Goal: Use online tool/utility: Utilize a website feature to perform a specific function

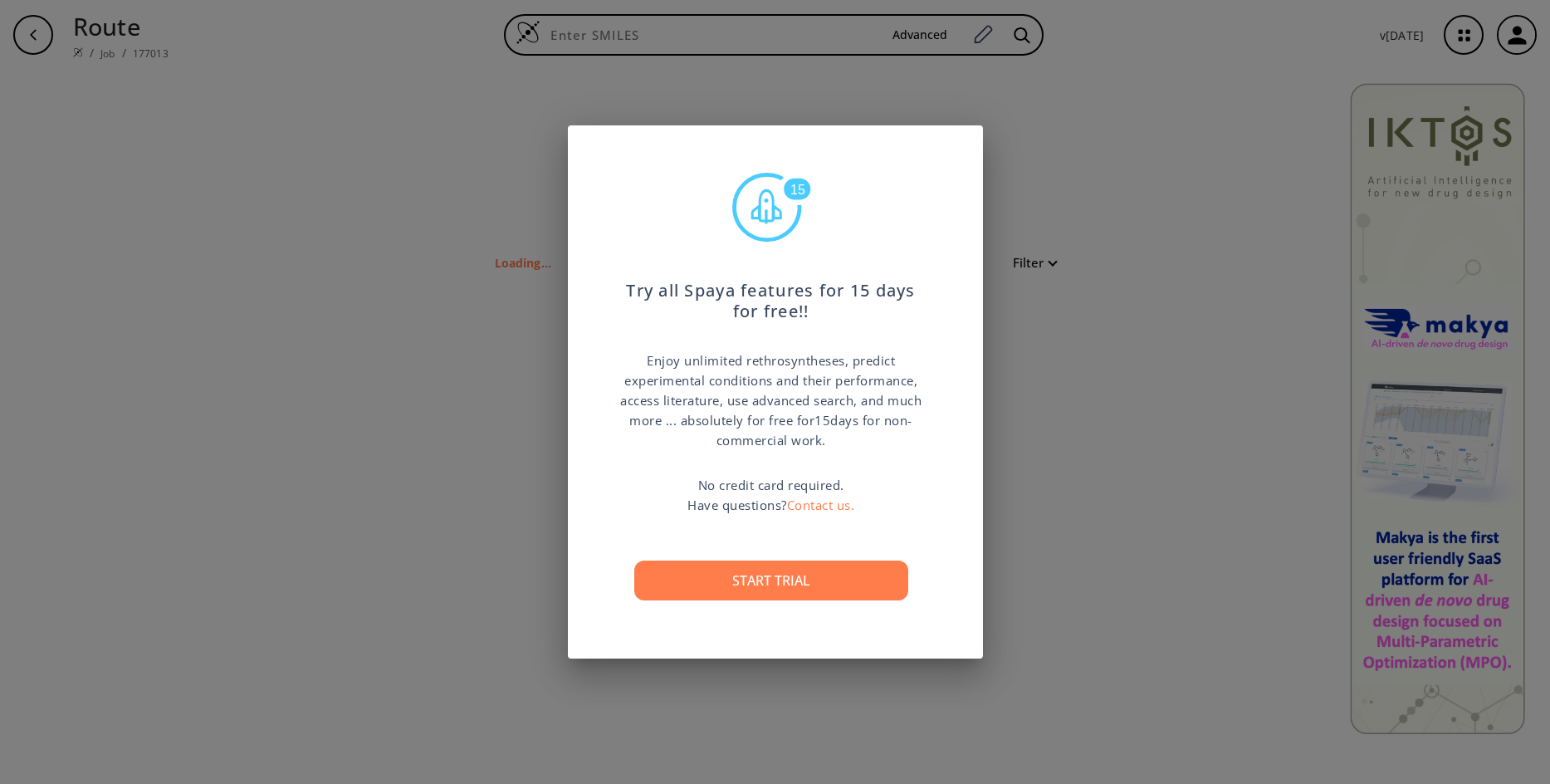
type input "O=C(NC2(=CC1(=NNN=C1C=C2)))CC(=NC4(=CC3(=NNN=C3C=C4)))C"
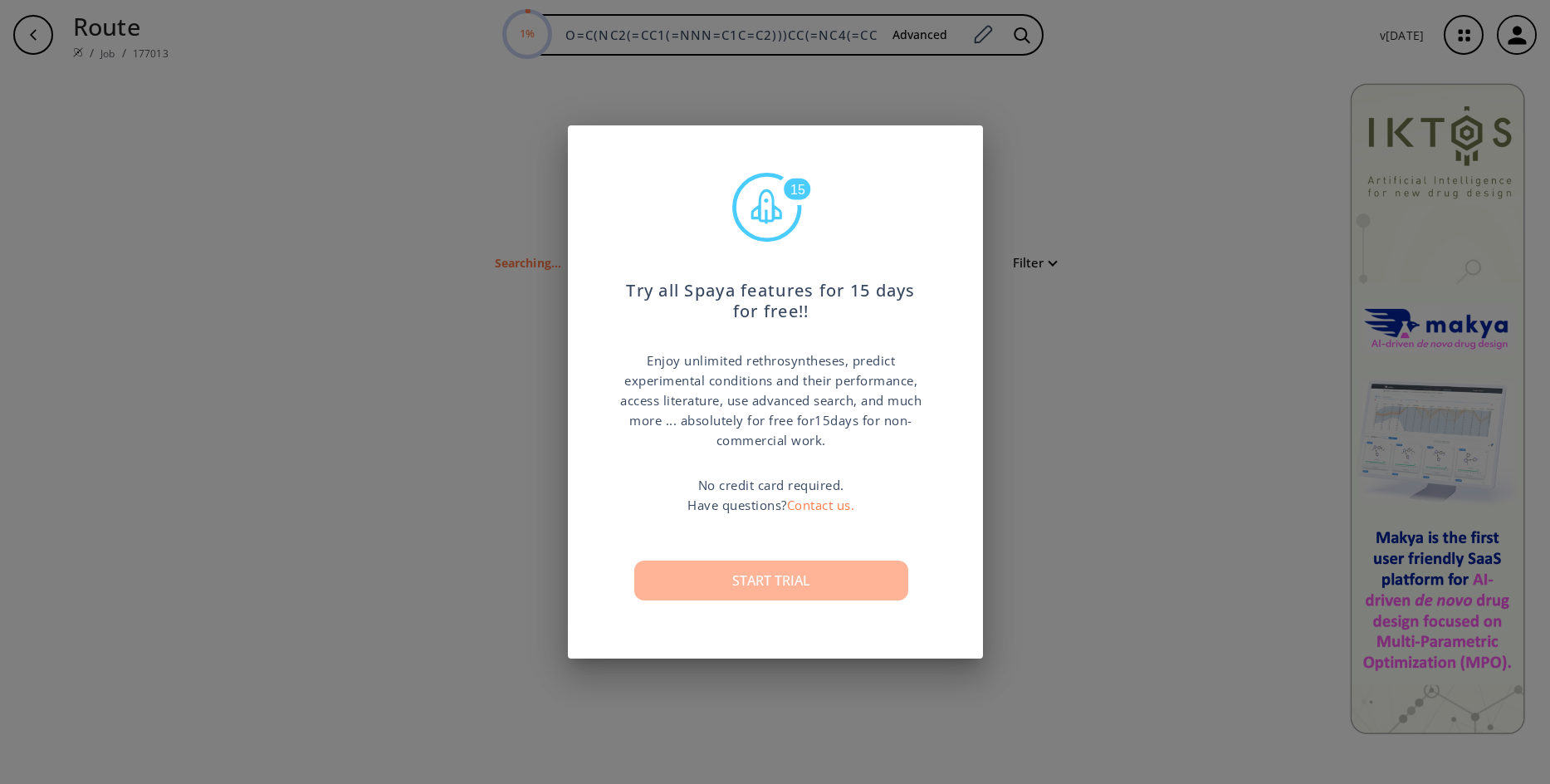
click at [665, 581] on button "Start trial" at bounding box center [771, 581] width 274 height 40
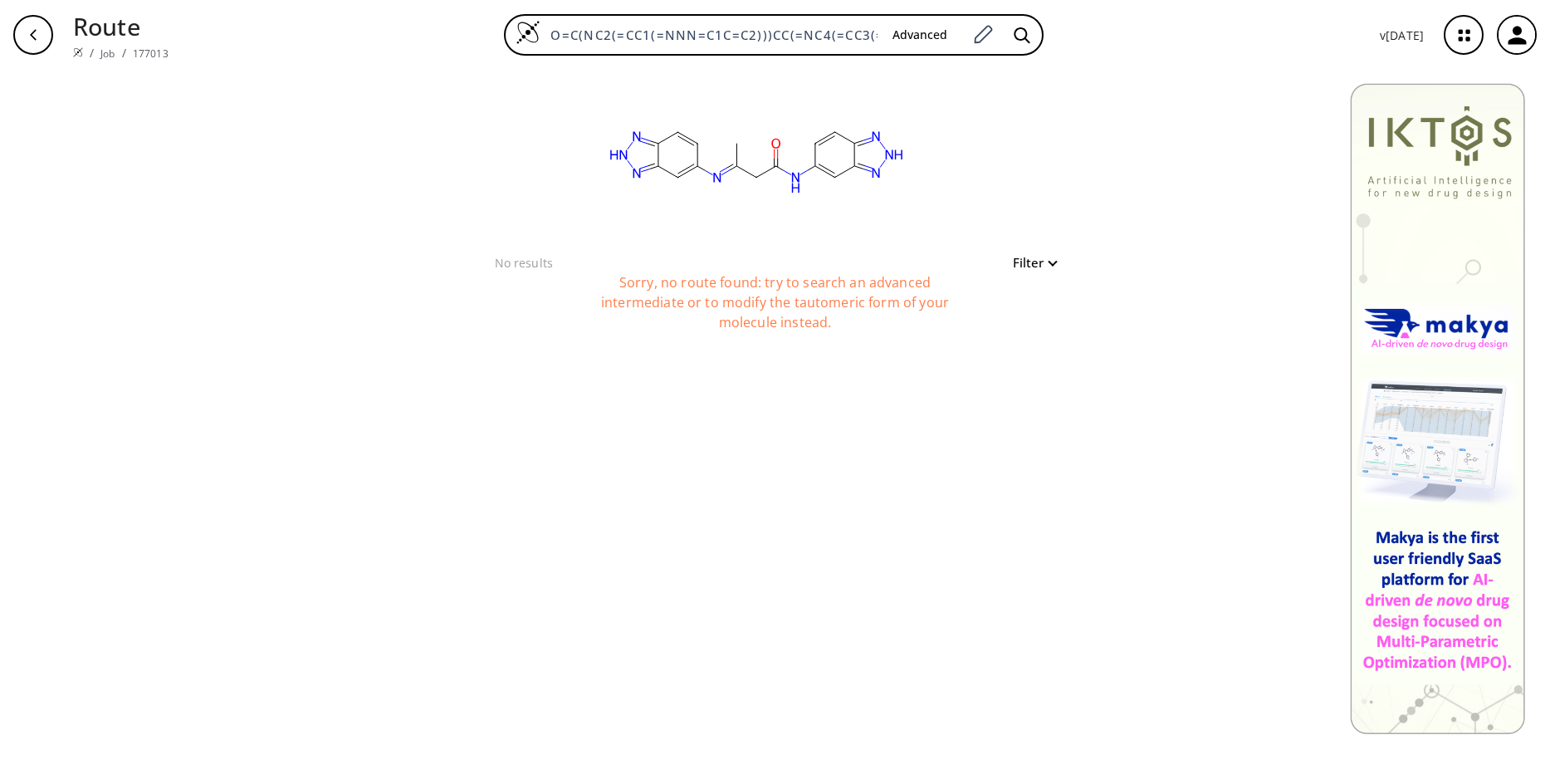
click at [643, 729] on div "clear No results Filter Sorry, no route found: try to search an advanced interm…" at bounding box center [775, 427] width 1550 height 714
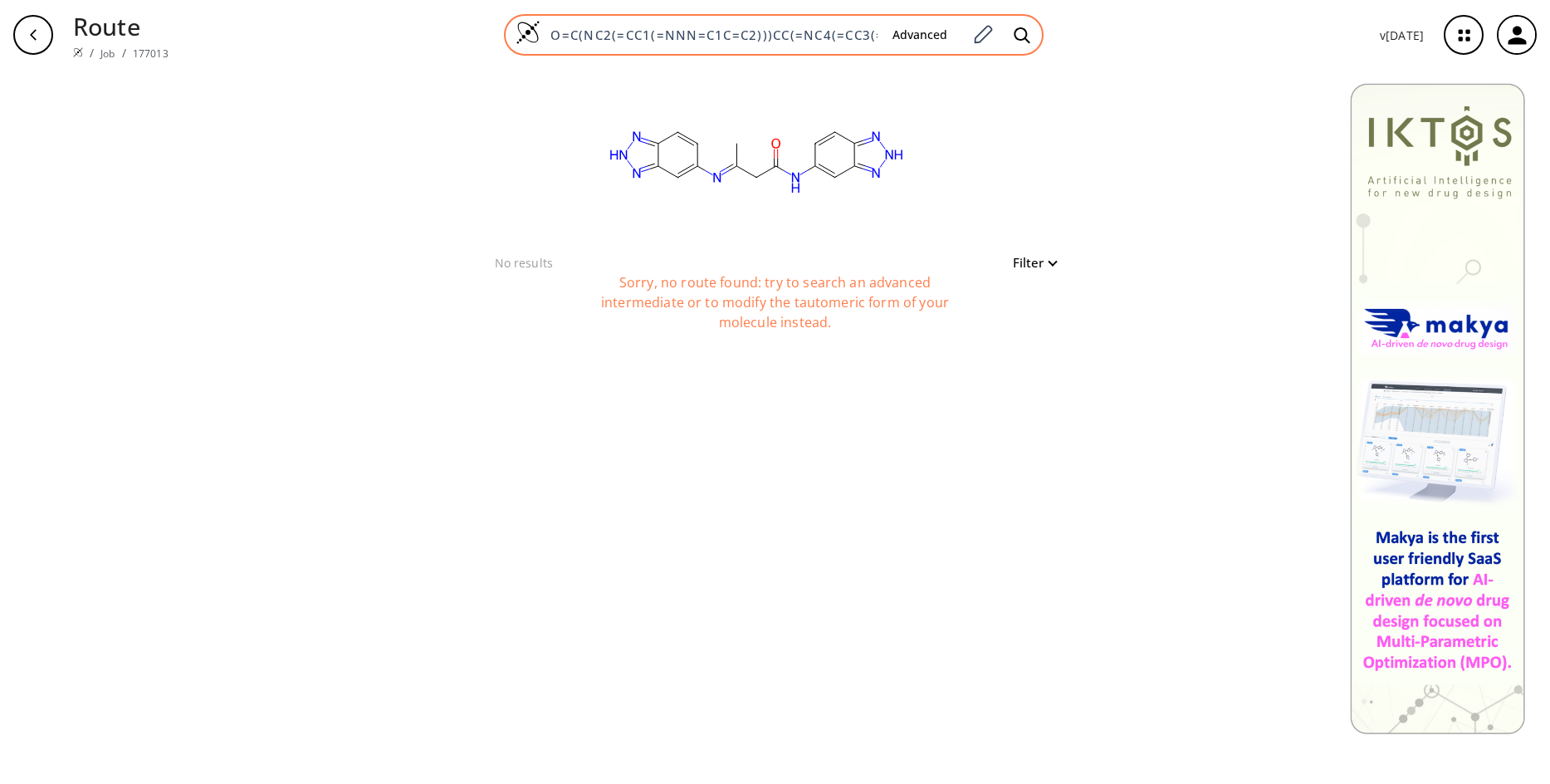
click at [695, 26] on input "O=C(NC2(=CC1(=NNN=C1C=C2)))CC(=NC4(=CC3(=NNN=C3C=C4)))C" at bounding box center [710, 34] width 339 height 16
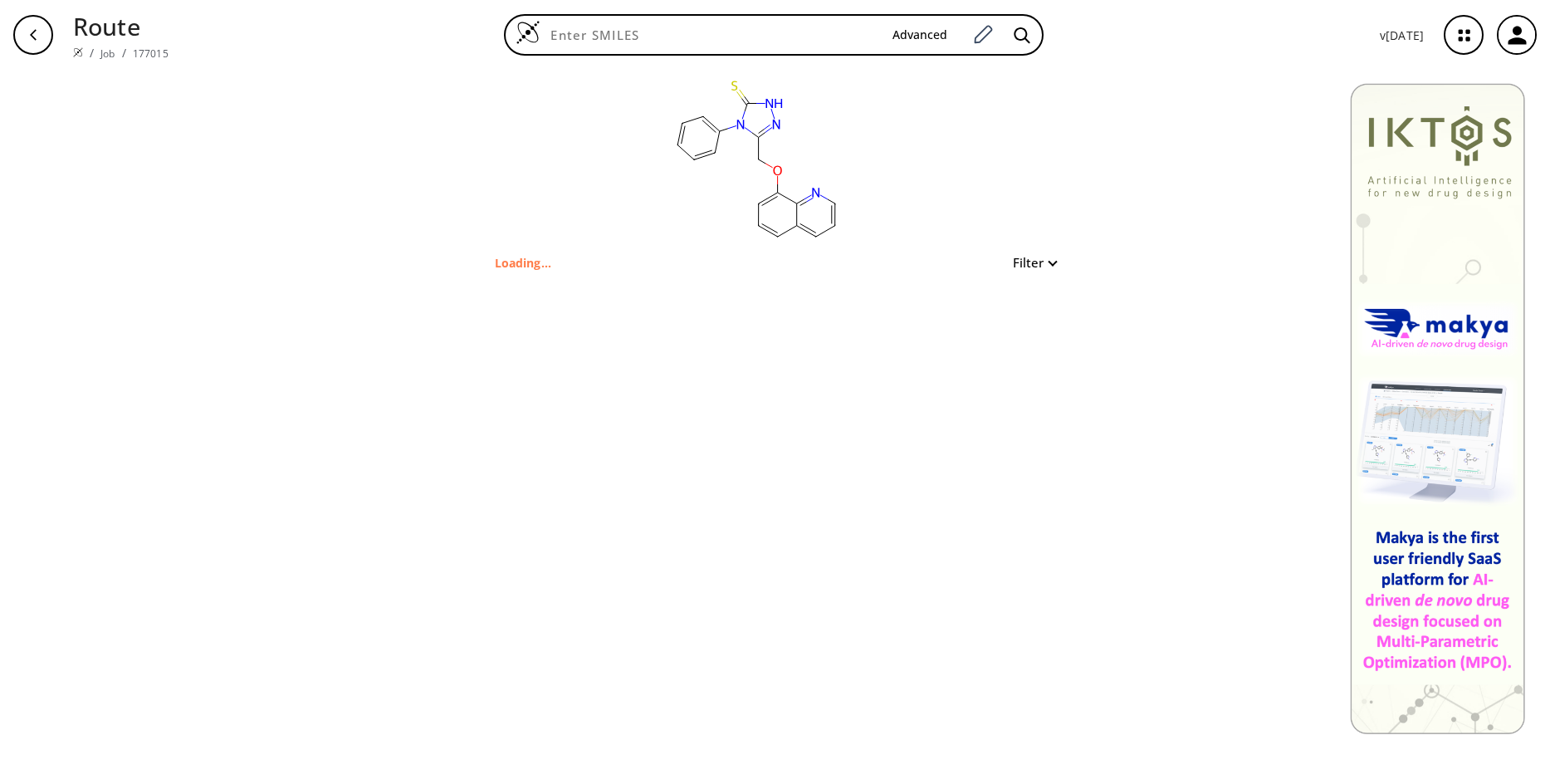
type input "S=C4(N(C1(=CC=CC=C1))C(COC=3(C=2(N=CC=CC=2C=CC=3)))=NN4)"
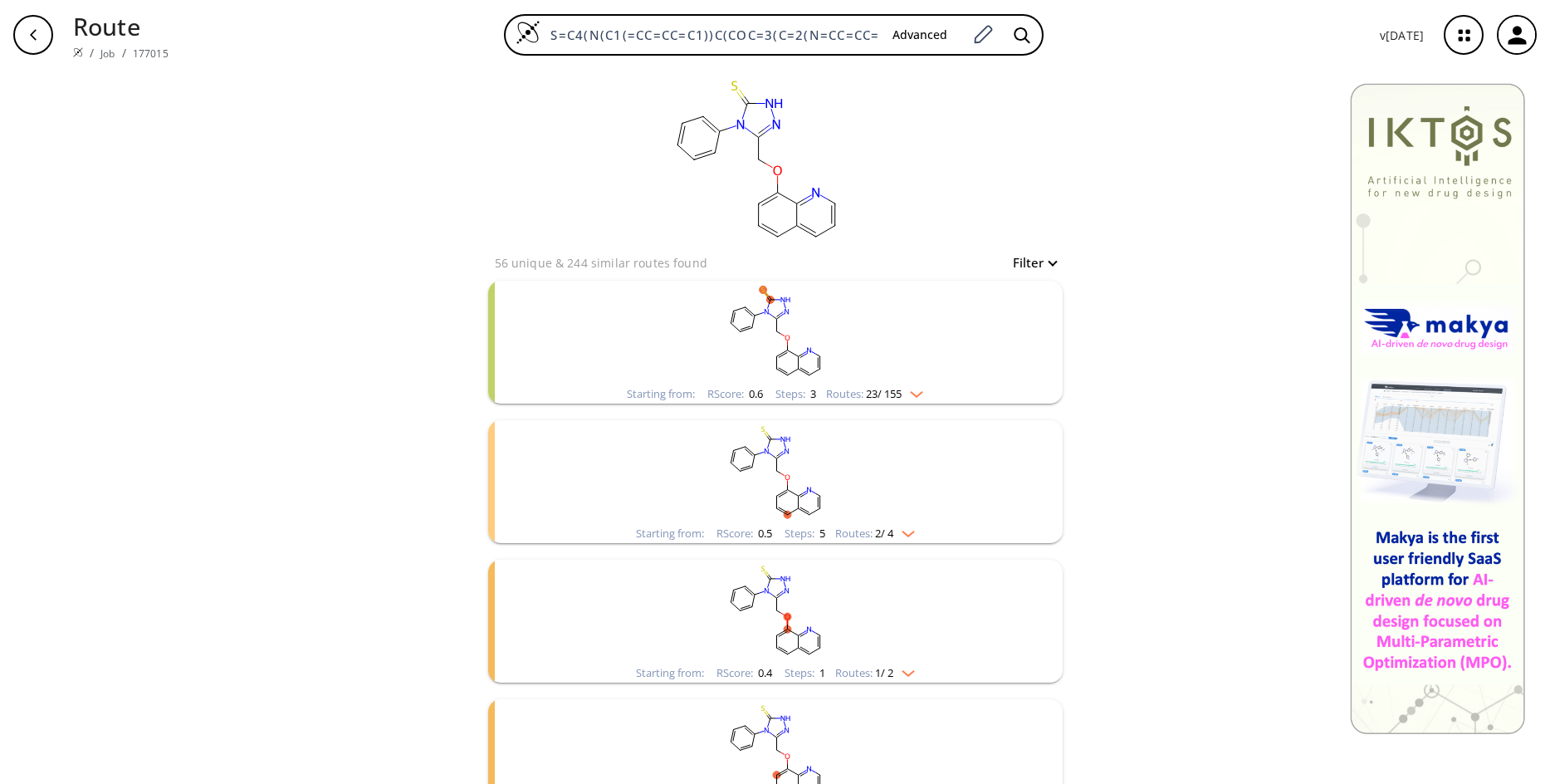
click at [960, 350] on rect "clusters" at bounding box center [775, 332] width 431 height 104
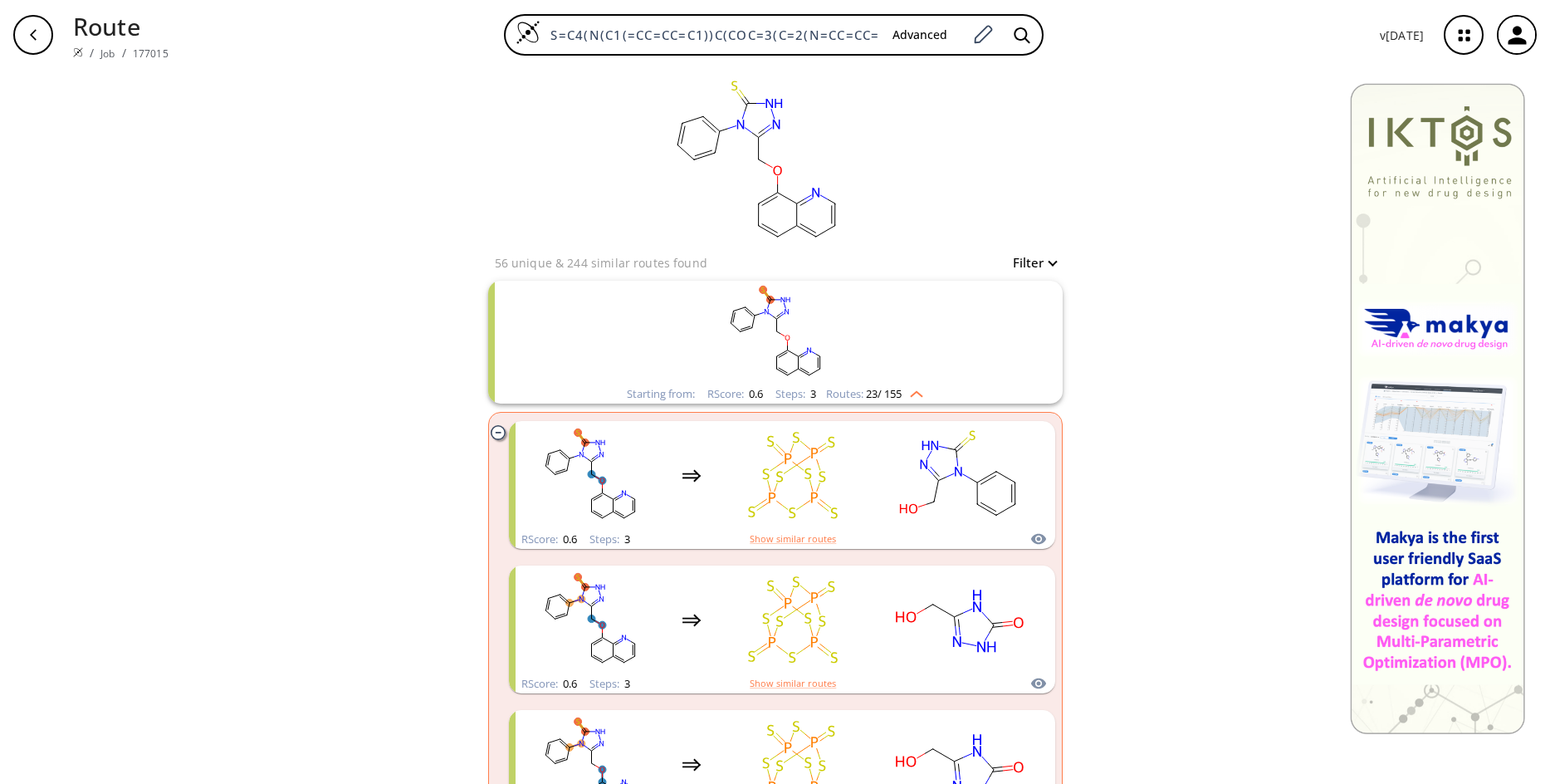
click at [493, 434] on icon "clusters" at bounding box center [498, 432] width 14 height 14
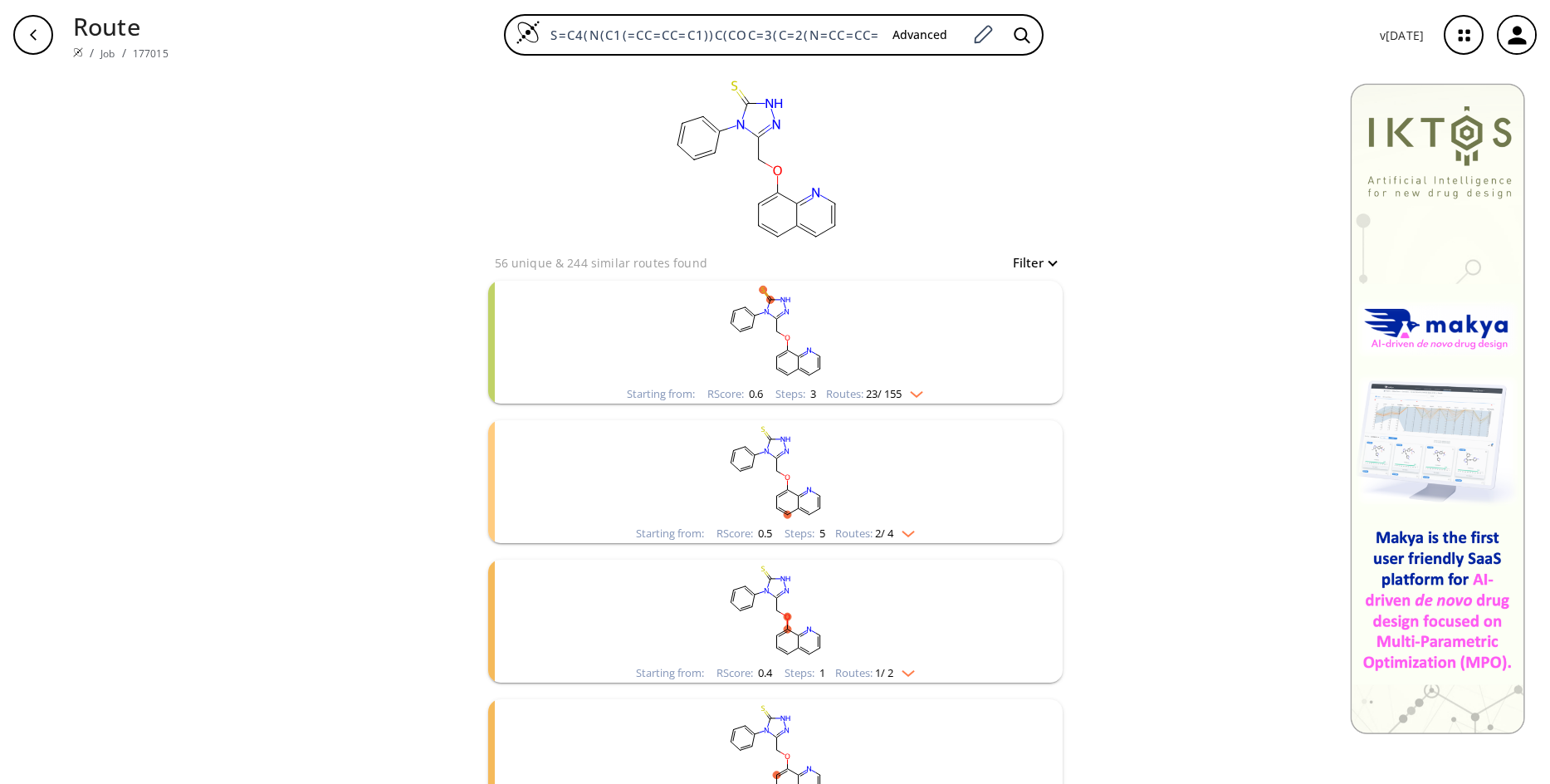
drag, startPoint x: 778, startPoint y: 320, endPoint x: 767, endPoint y: 311, distance: 14.2
click at [767, 311] on ellipse "clusters" at bounding box center [766, 312] width 7 height 7
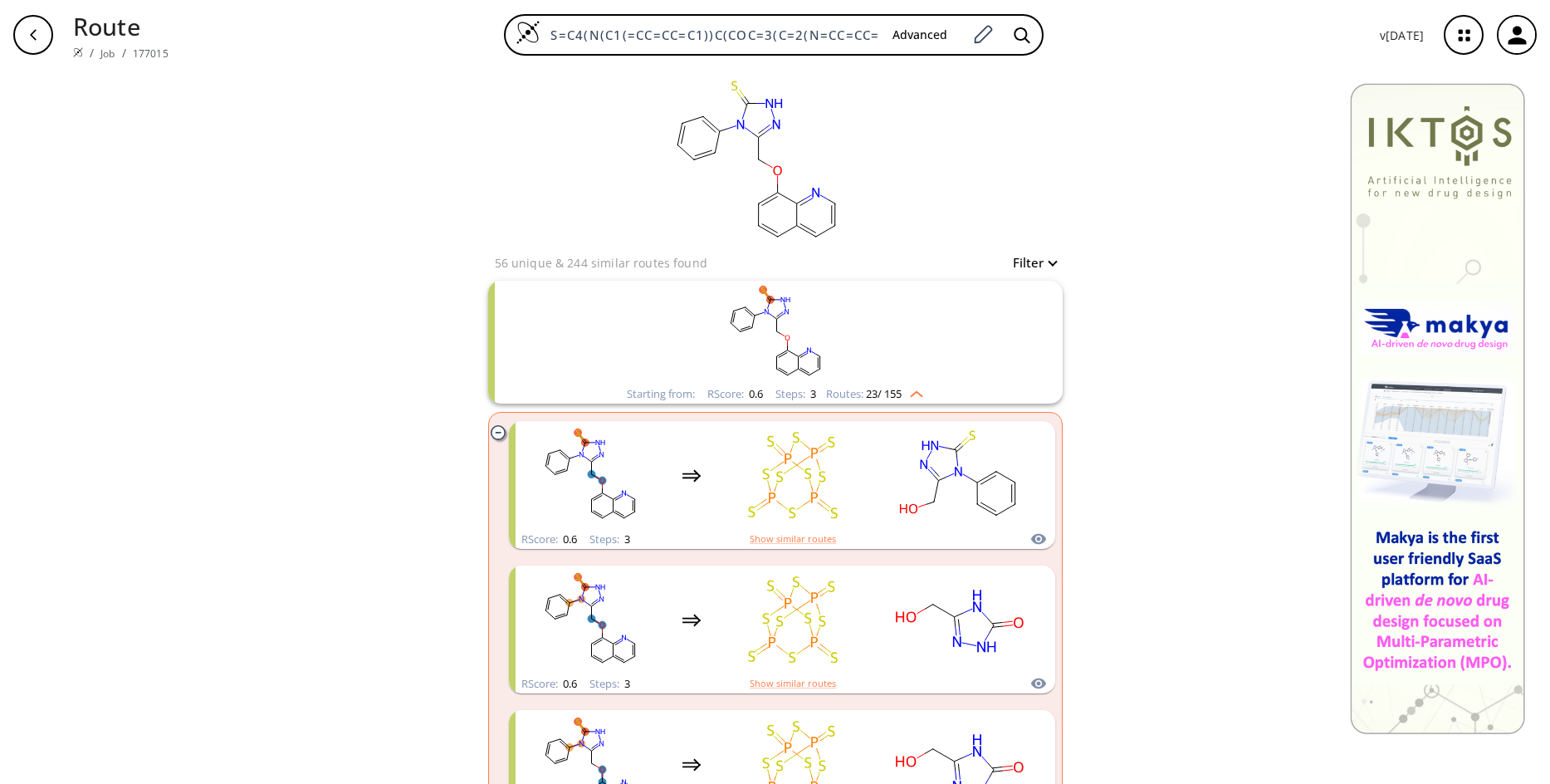
click at [930, 389] on div "Starting from: RScore : 0.6 Steps : 3 Routes: 23 / 155" at bounding box center [775, 393] width 321 height 19
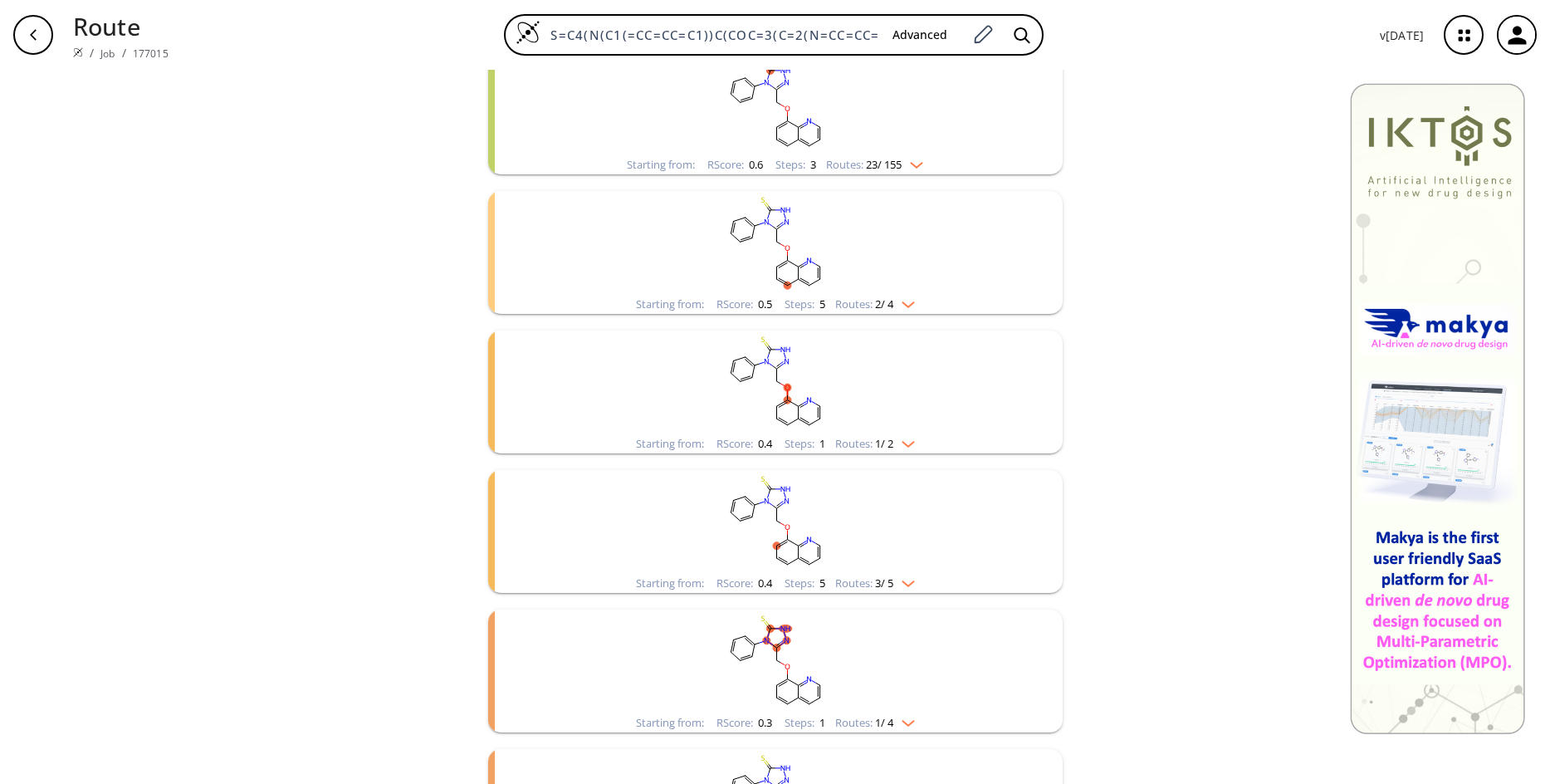
scroll to position [115, 0]
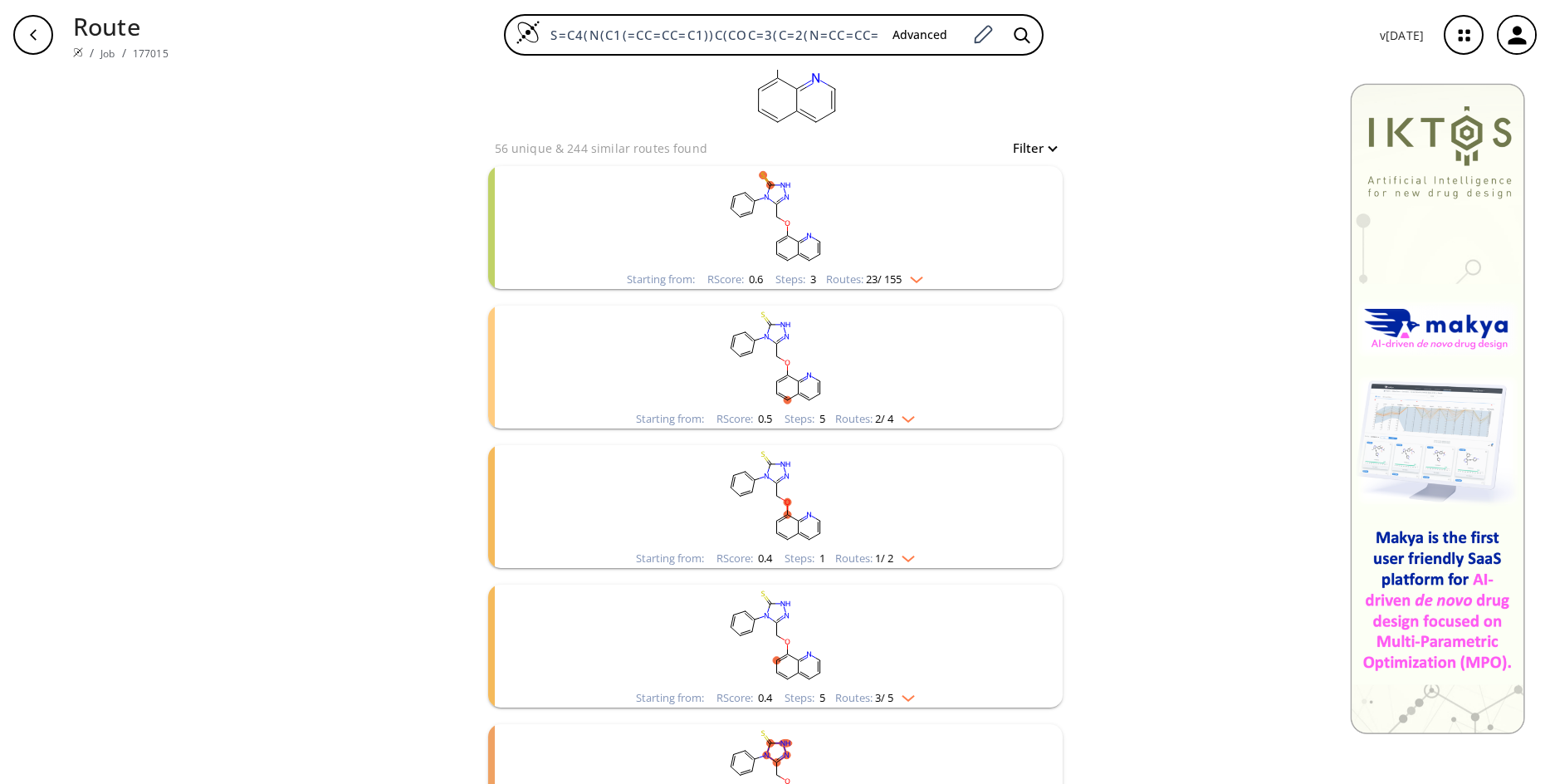
click at [942, 234] on rect "clusters" at bounding box center [775, 218] width 431 height 104
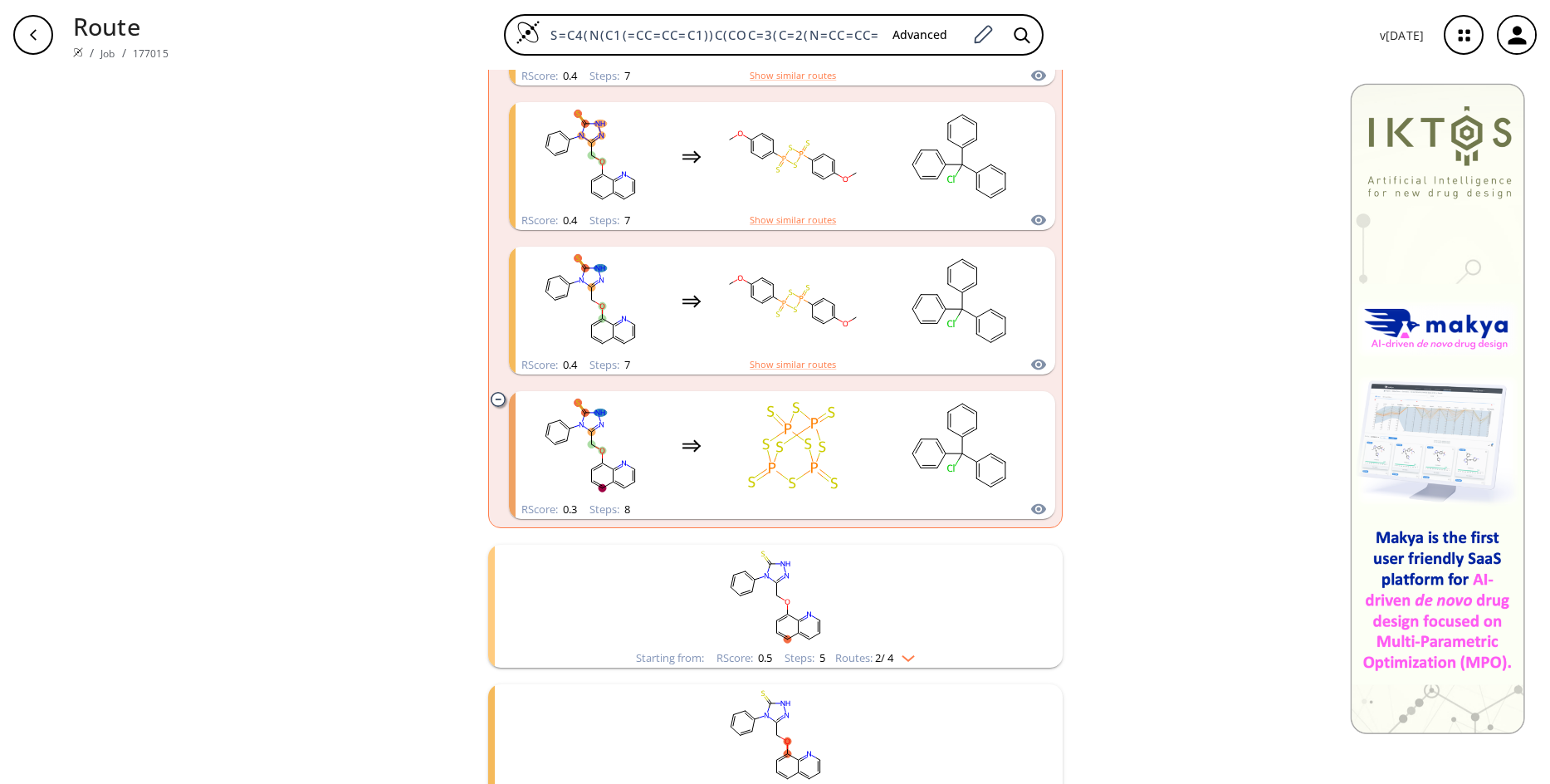
scroll to position [3438, 0]
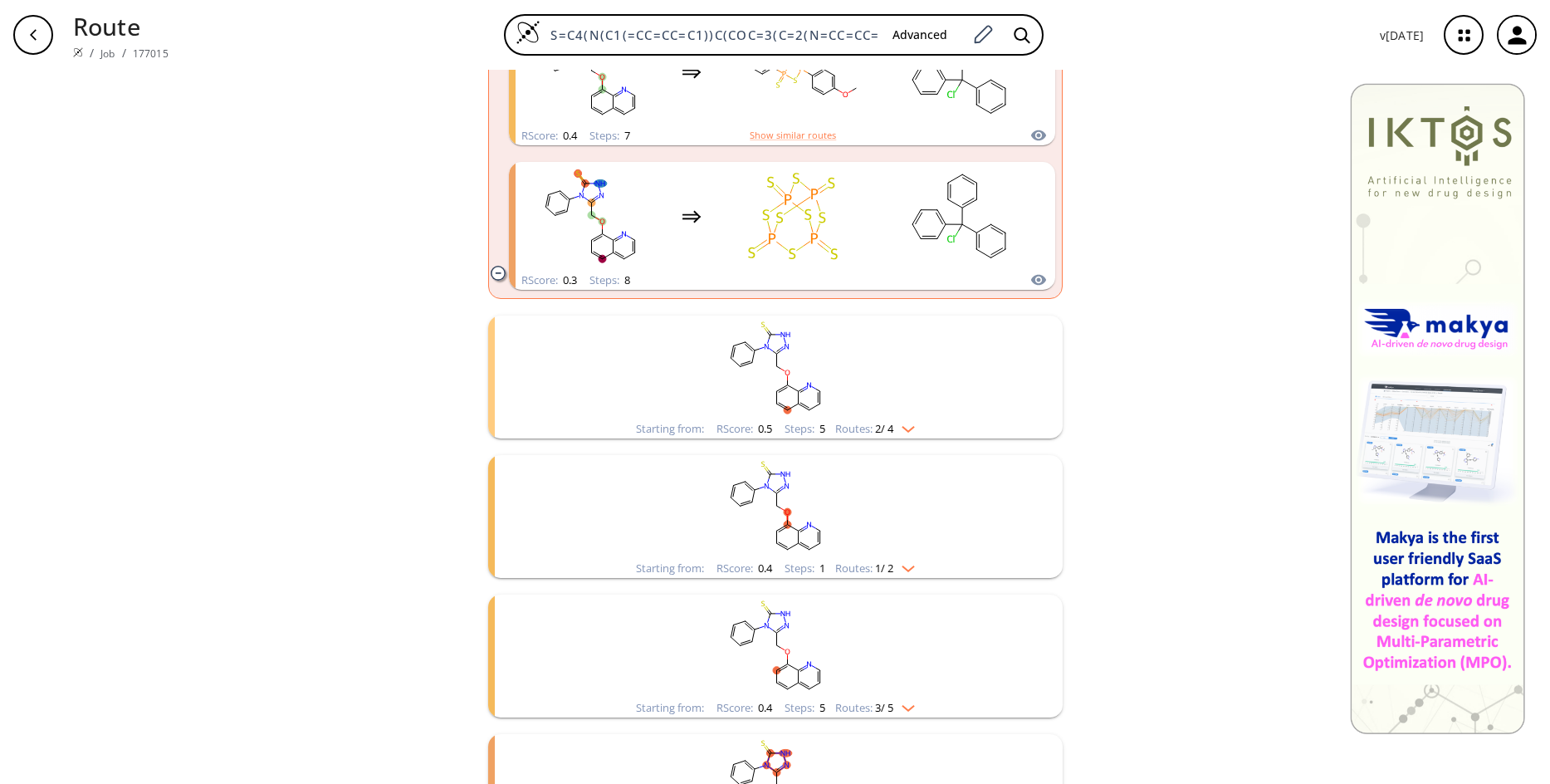
click at [915, 430] on img "clusters" at bounding box center [904, 426] width 22 height 14
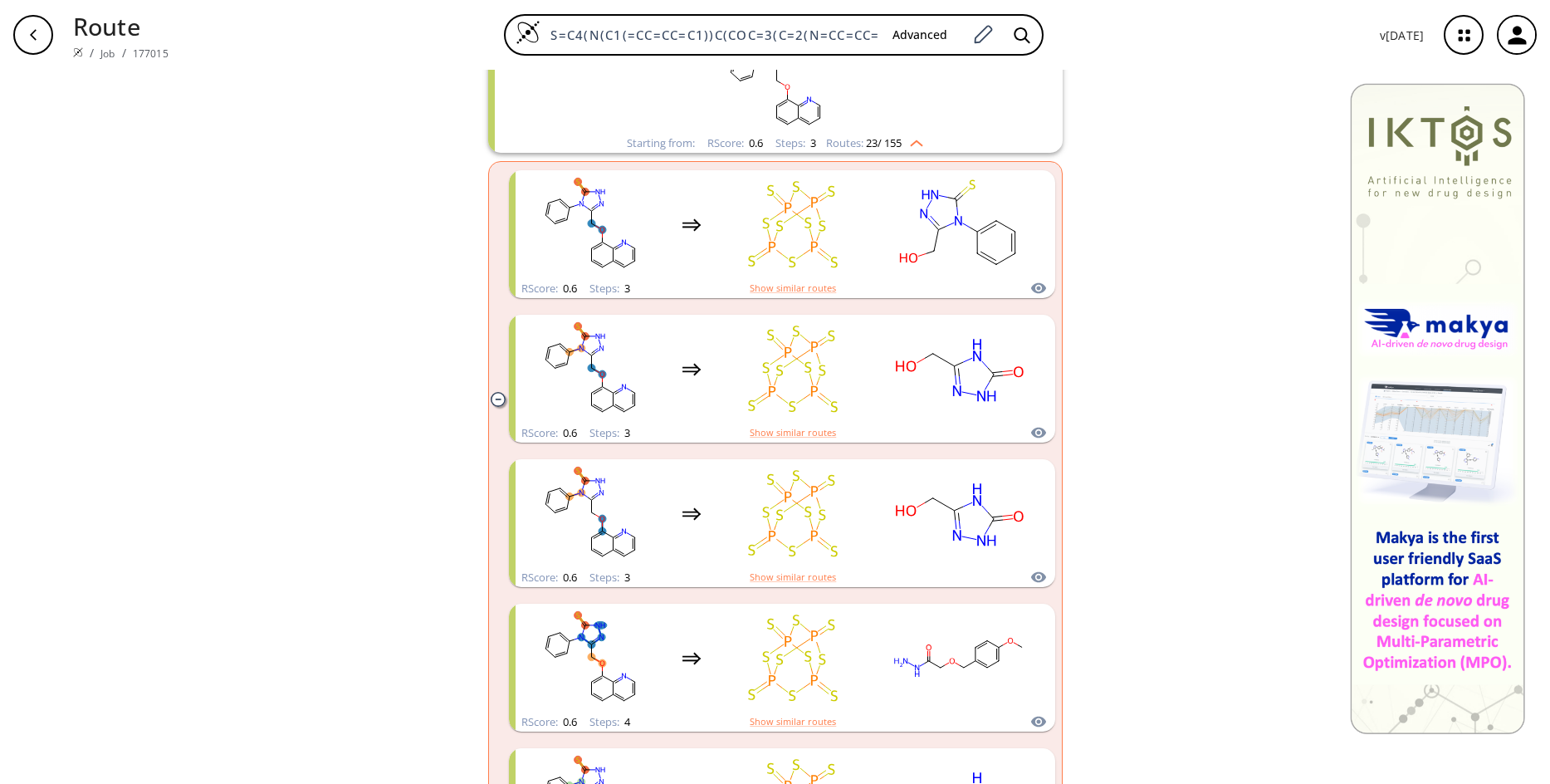
scroll to position [0, 0]
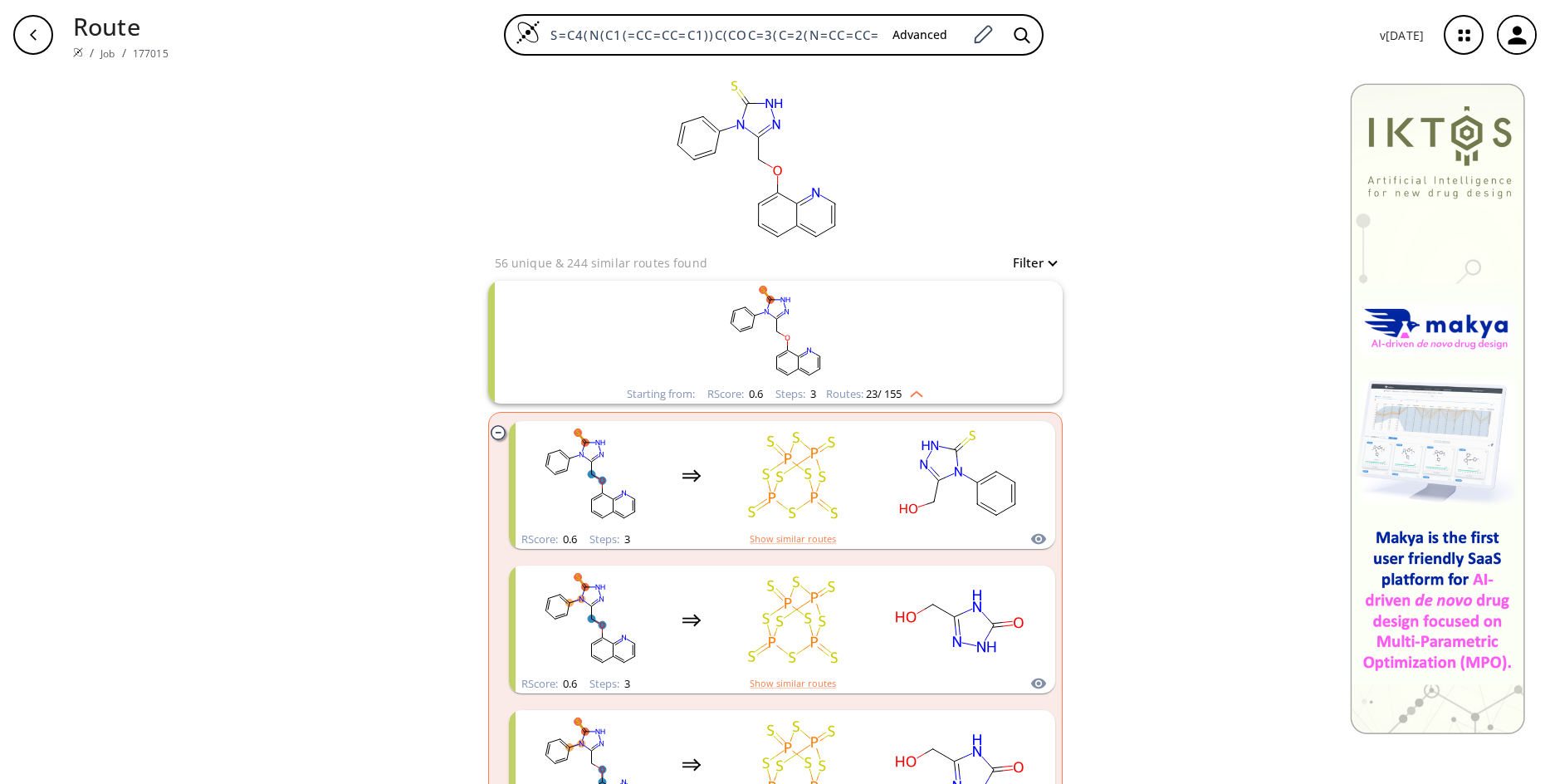
click at [921, 391] on img "clusters" at bounding box center [912, 391] width 22 height 14
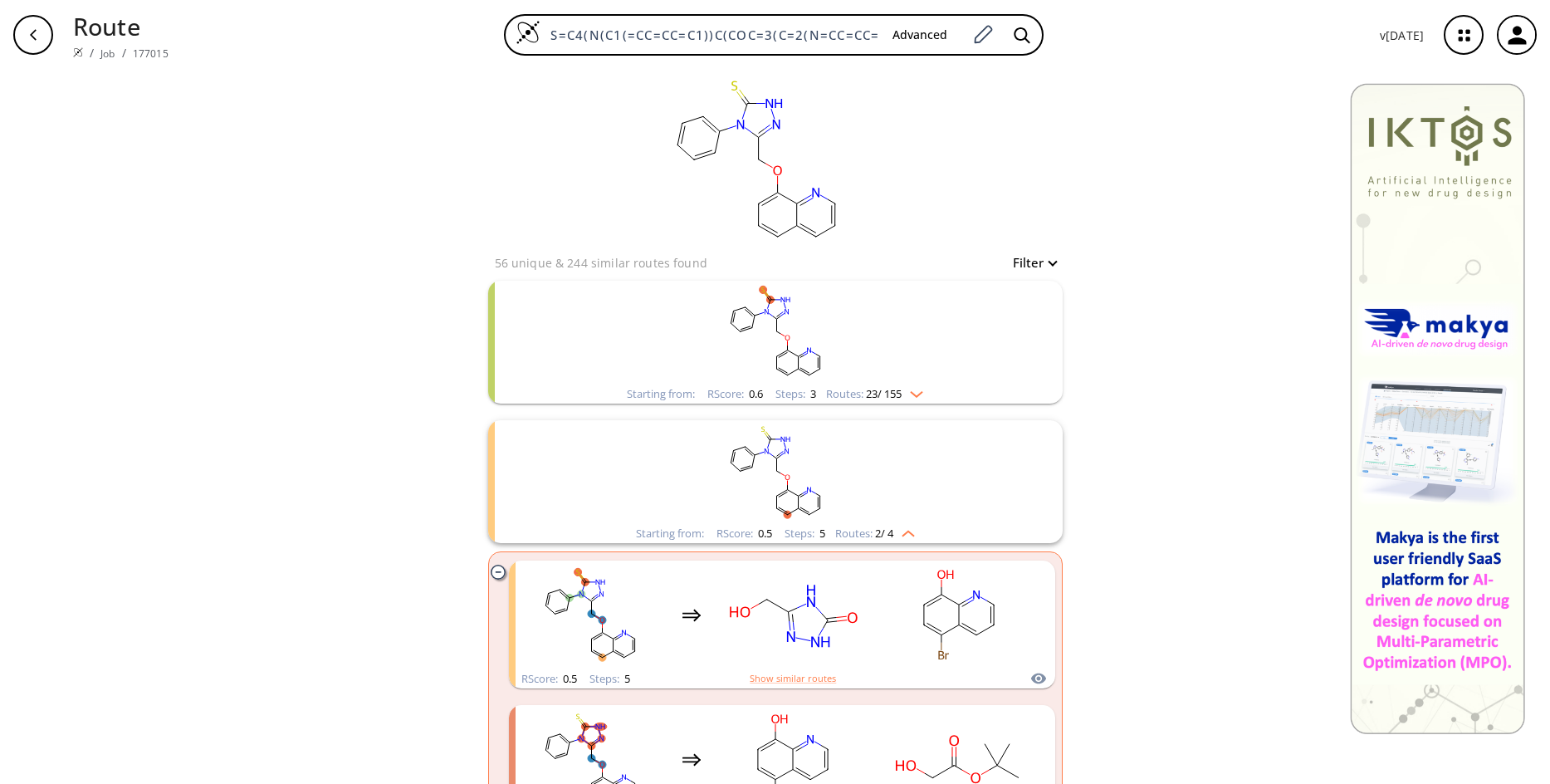
click at [498, 577] on icon "clusters" at bounding box center [498, 571] width 14 height 14
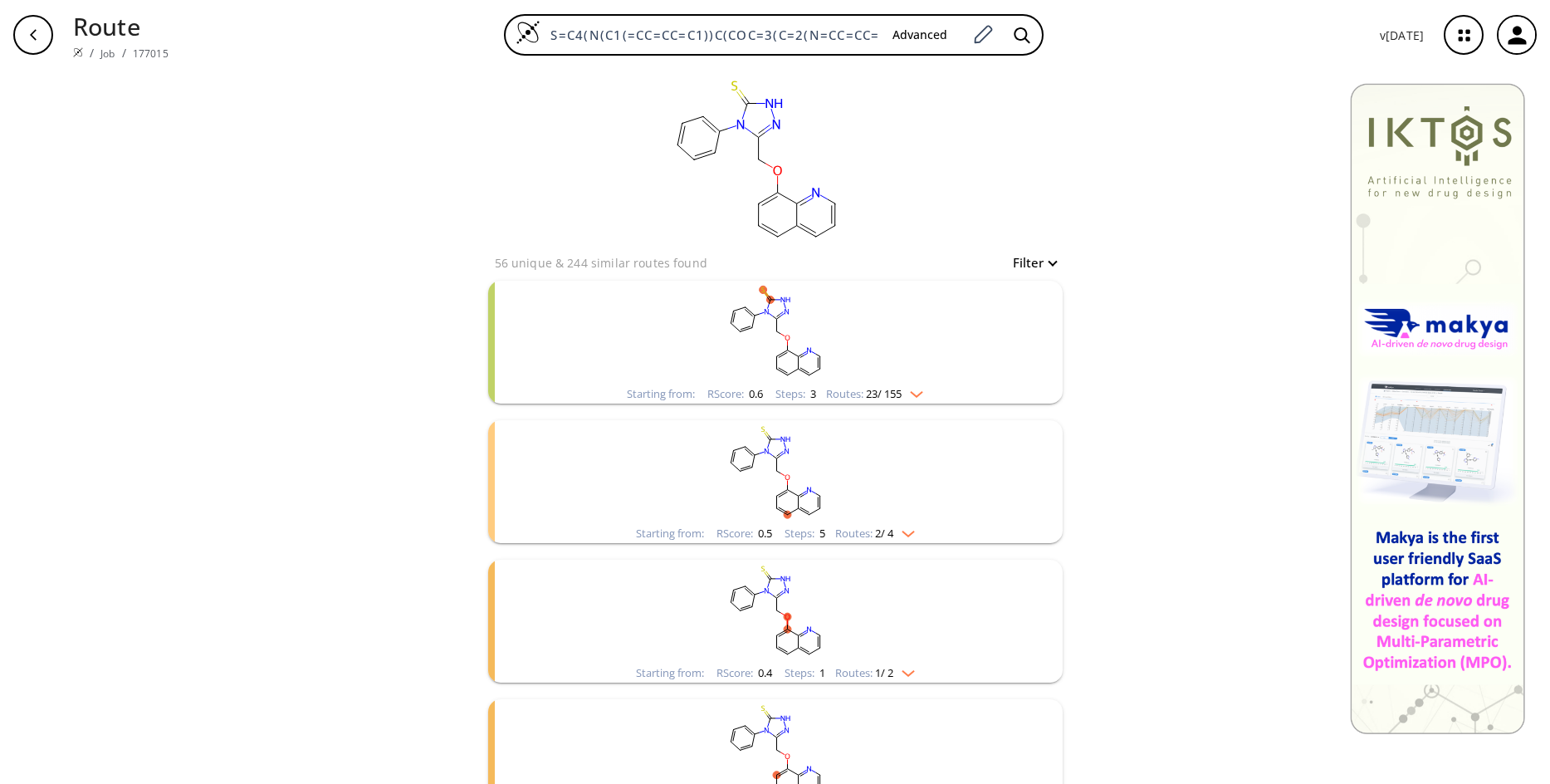
click at [544, 263] on p "56 unique & 244 similar routes found" at bounding box center [600, 262] width 213 height 17
